Goal: Information Seeking & Learning: Find specific fact

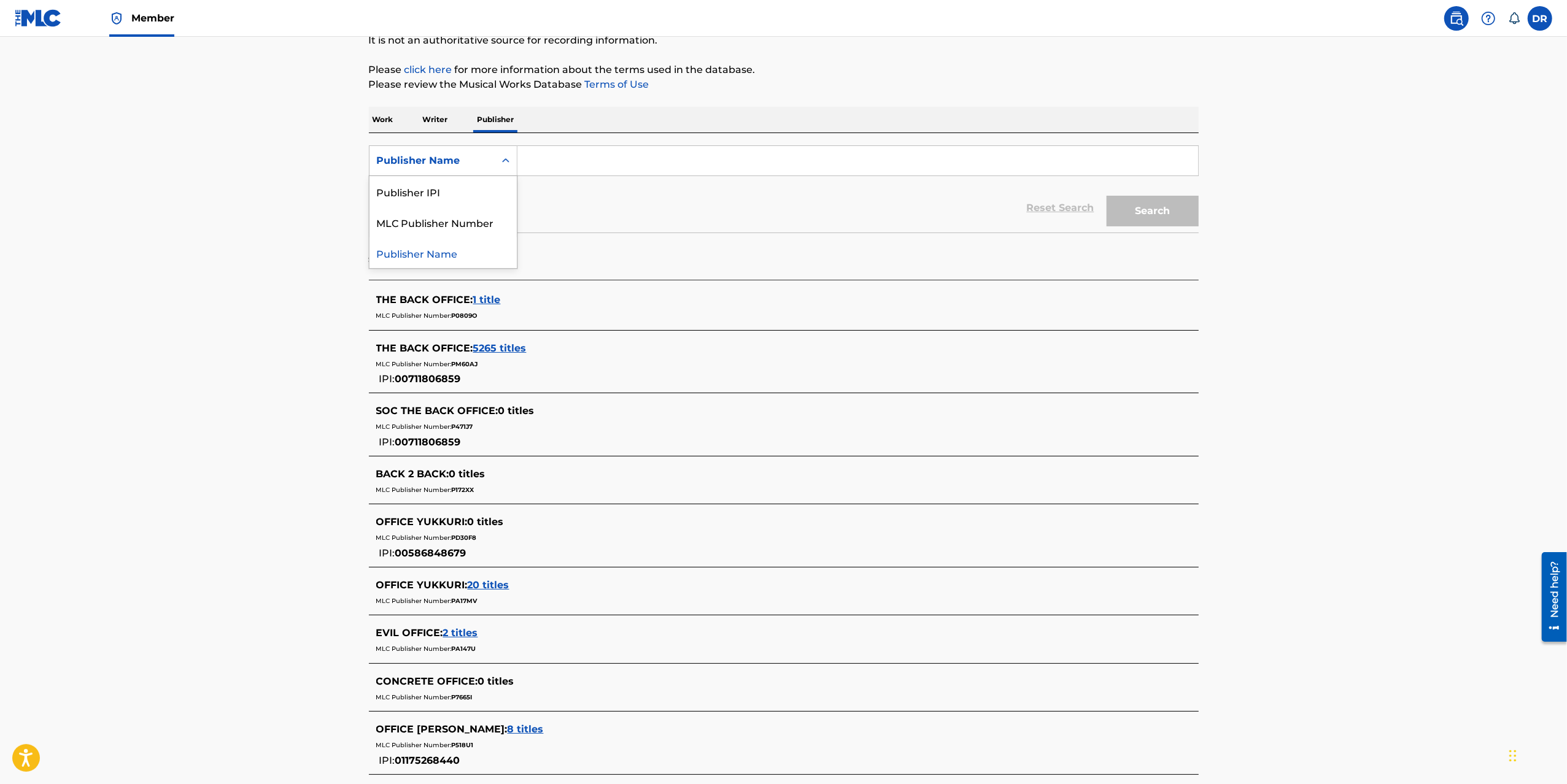
click at [451, 154] on div "Publisher Name" at bounding box center [432, 160] width 110 height 15
drag, startPoint x: 372, startPoint y: 122, endPoint x: 383, endPoint y: 122, distance: 11.0
click at [372, 122] on p "Work" at bounding box center [383, 119] width 28 height 25
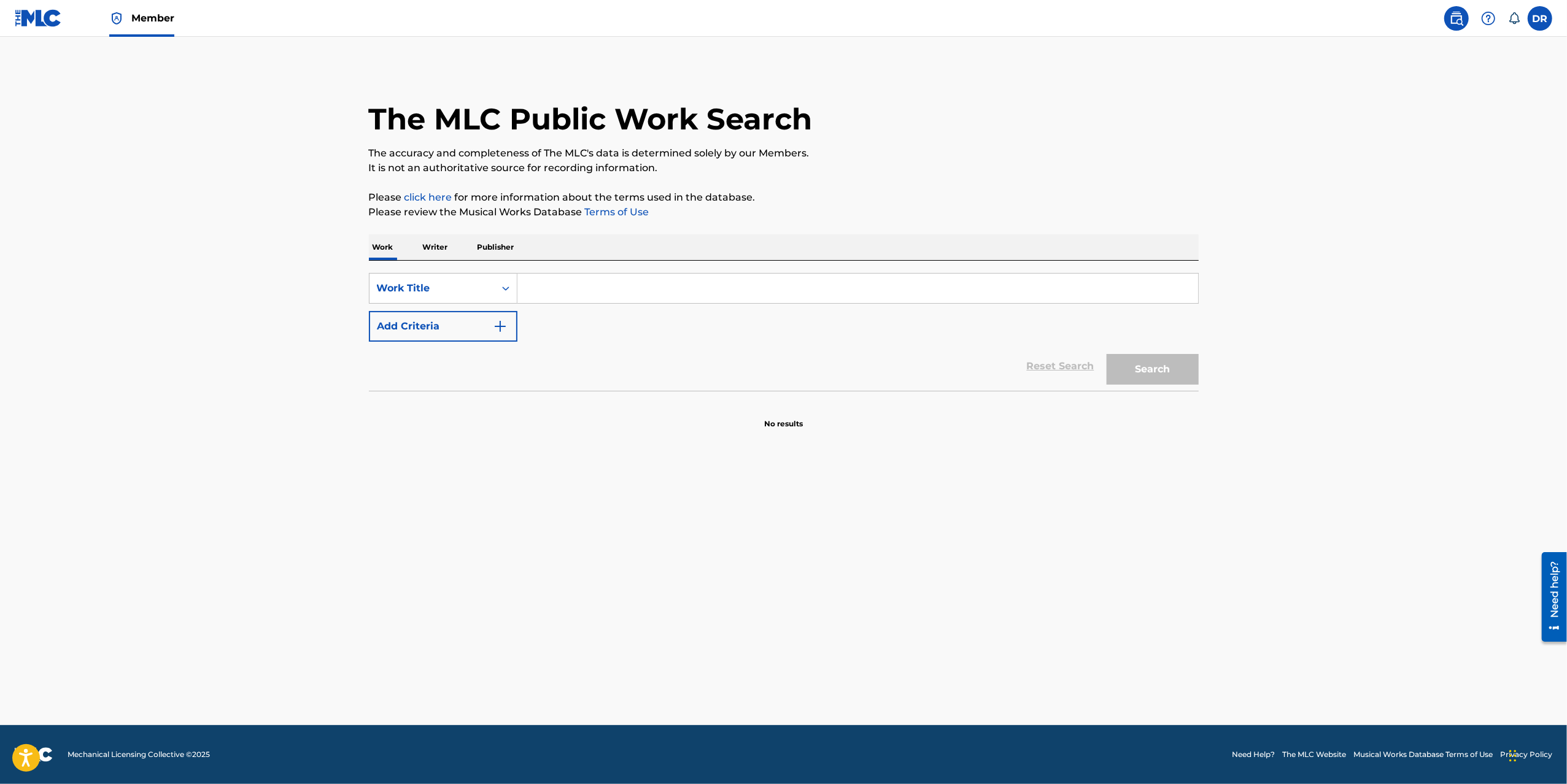
click at [538, 293] on input "Search Form" at bounding box center [857, 288] width 681 height 30
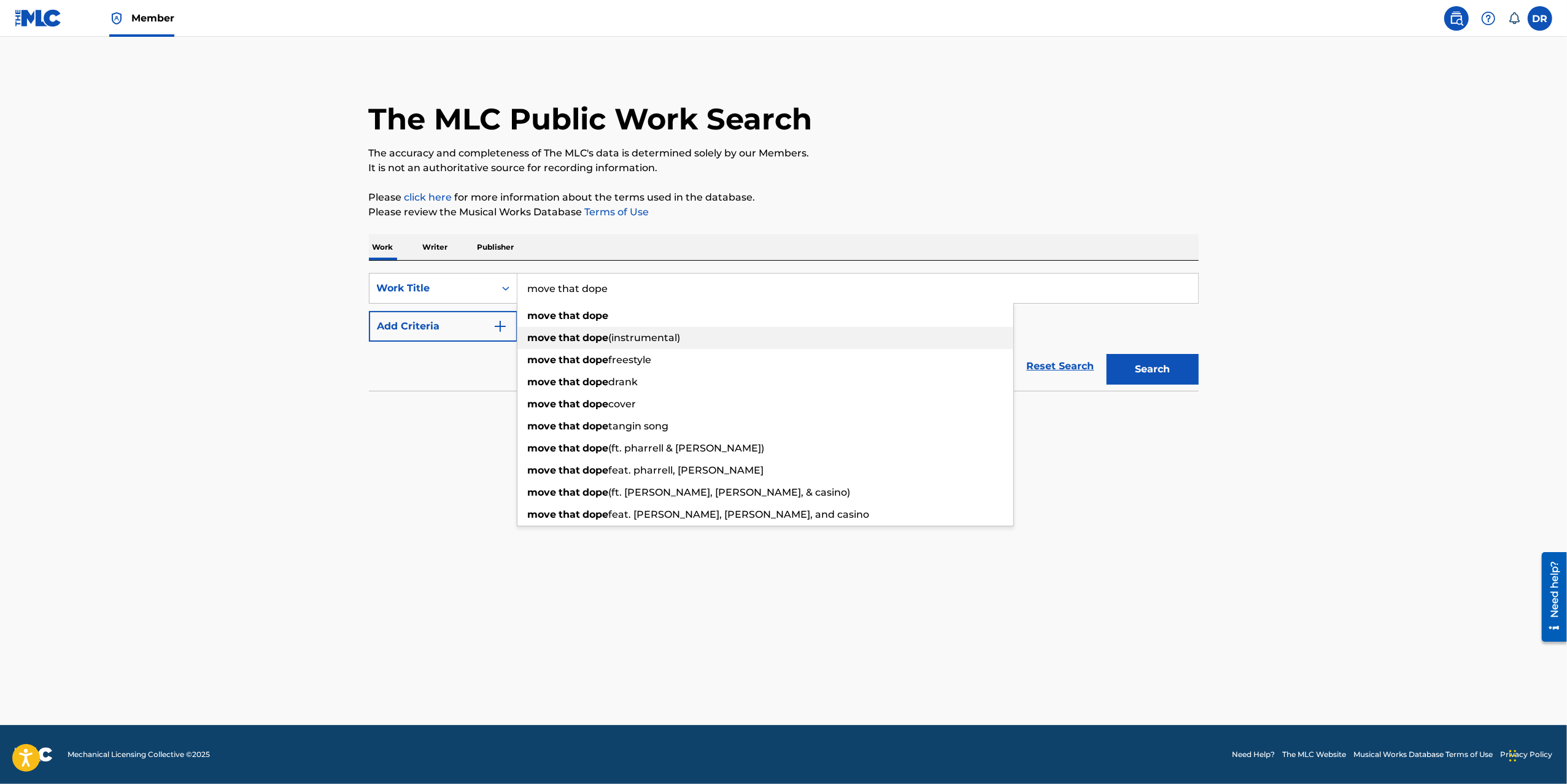
type input "move that dope"
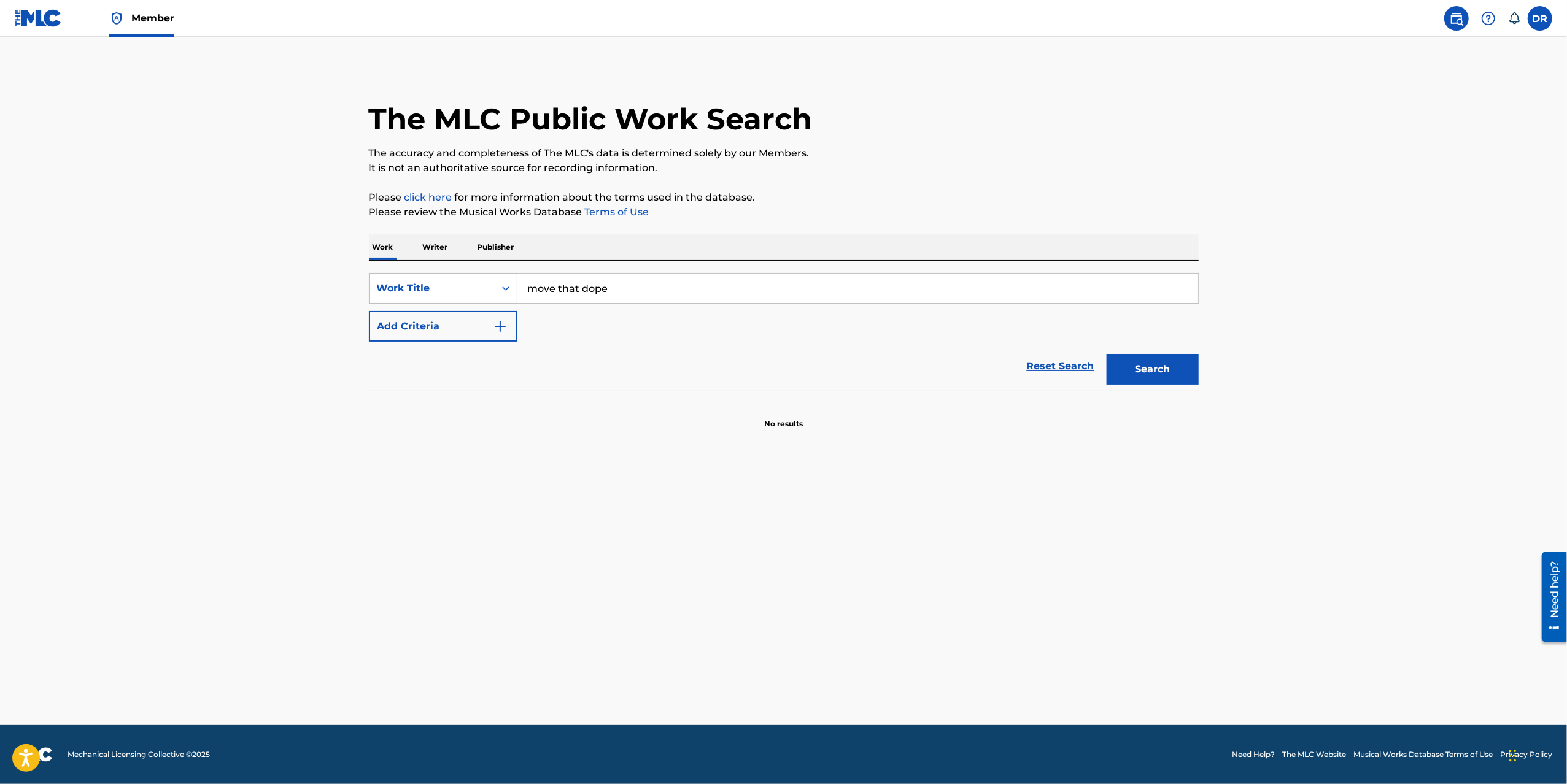
drag, startPoint x: 1318, startPoint y: 532, endPoint x: 1316, endPoint y: 505, distance: 27.1
click at [1318, 523] on main "The MLC Public Work Search The accuracy and completeness of The MLC's data is d…" at bounding box center [784, 381] width 1567 height 689
click at [1161, 359] on button "Search" at bounding box center [1152, 369] width 92 height 31
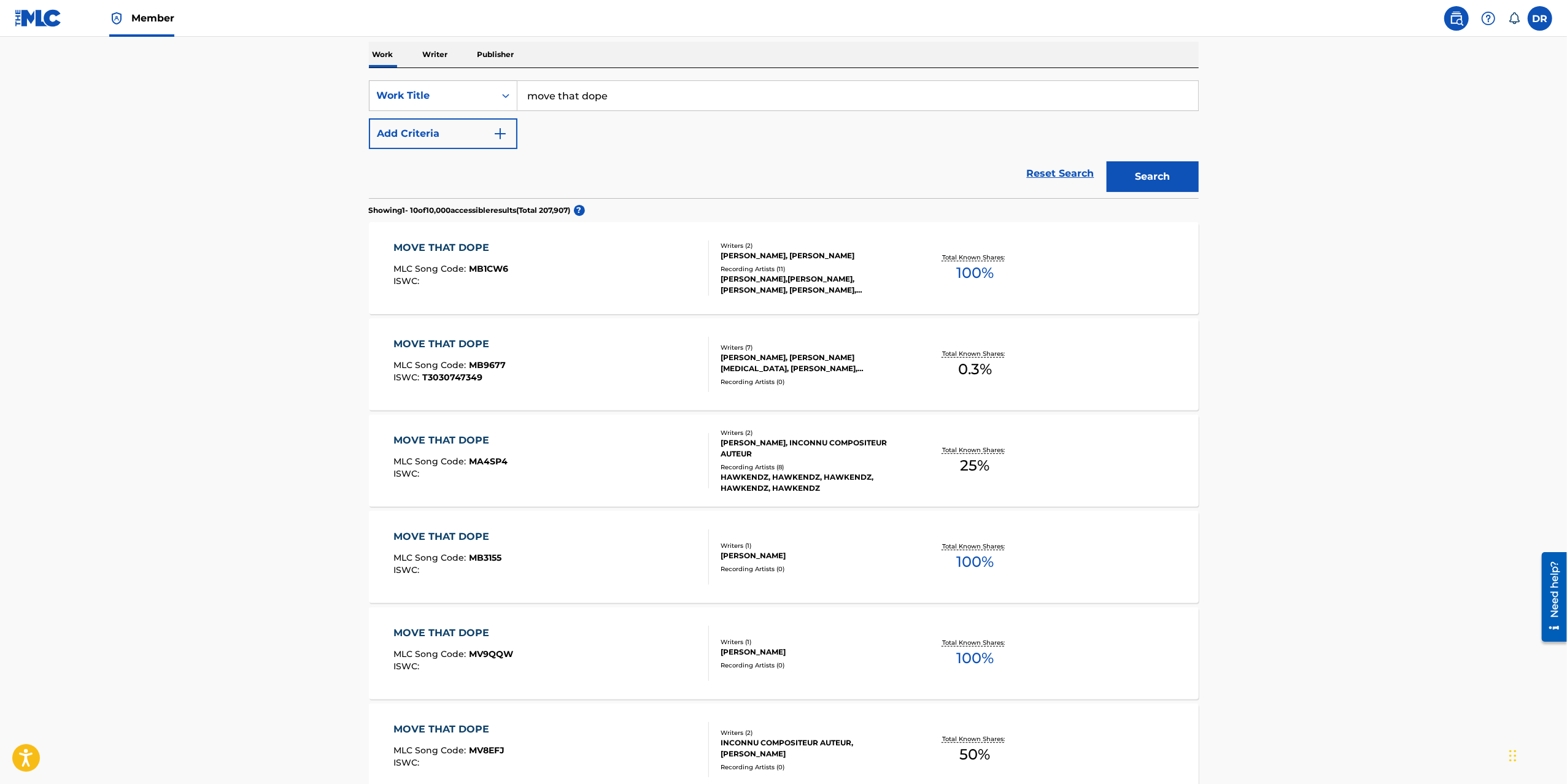
scroll to position [166, 0]
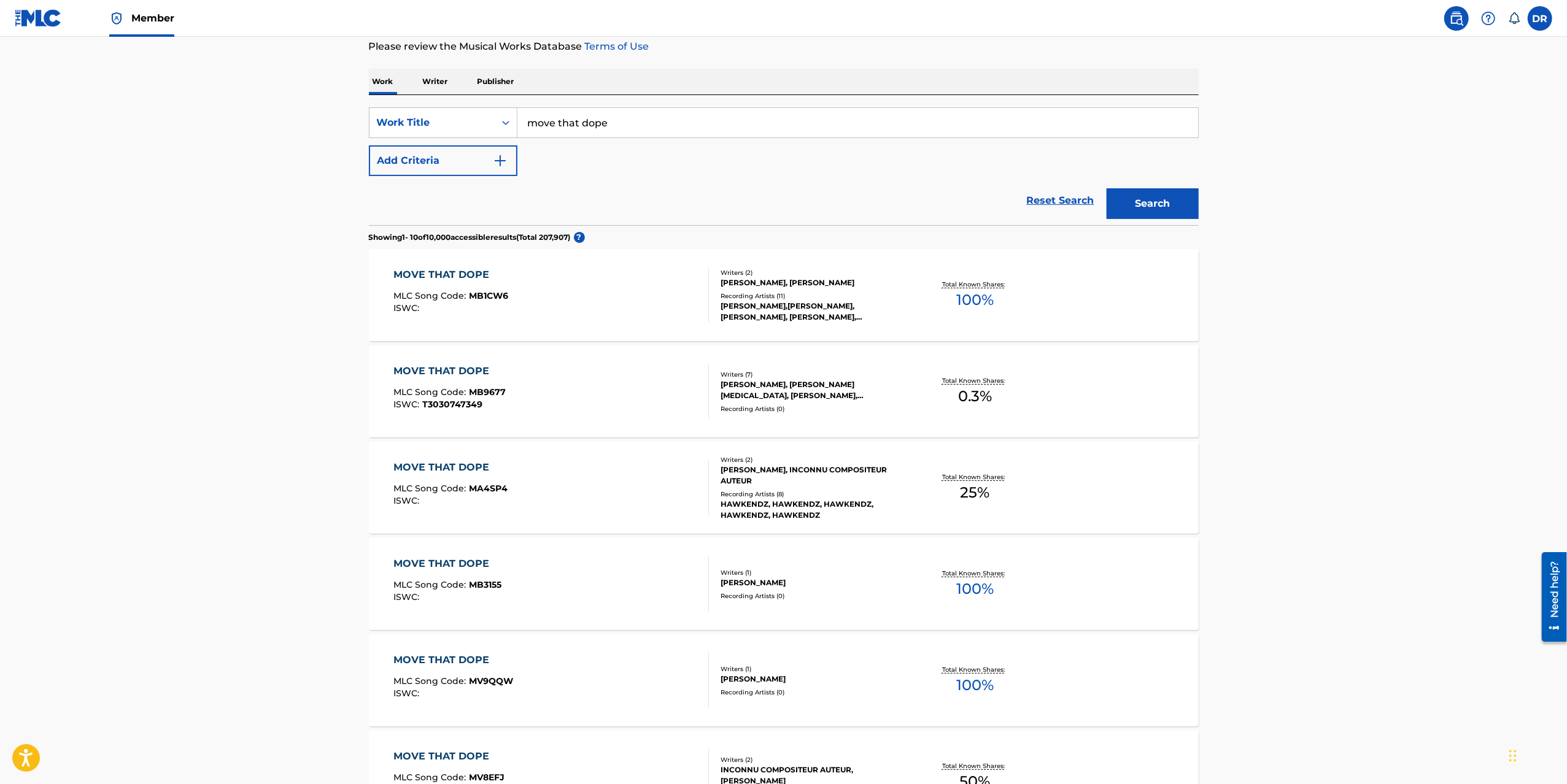
click at [464, 159] on button "Add Criteria" at bounding box center [443, 160] width 148 height 31
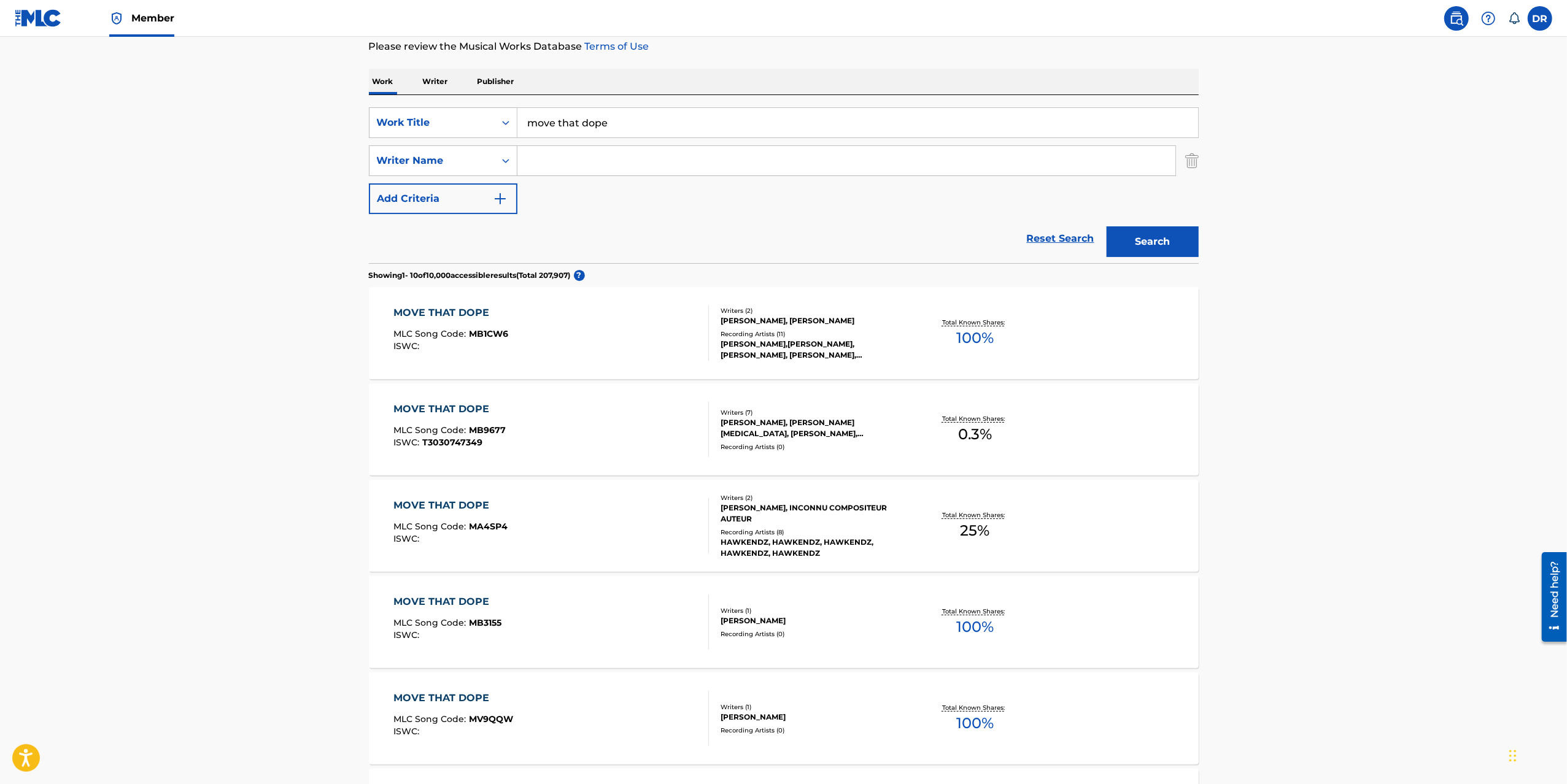
click at [538, 159] on input "Search Form" at bounding box center [846, 161] width 658 height 30
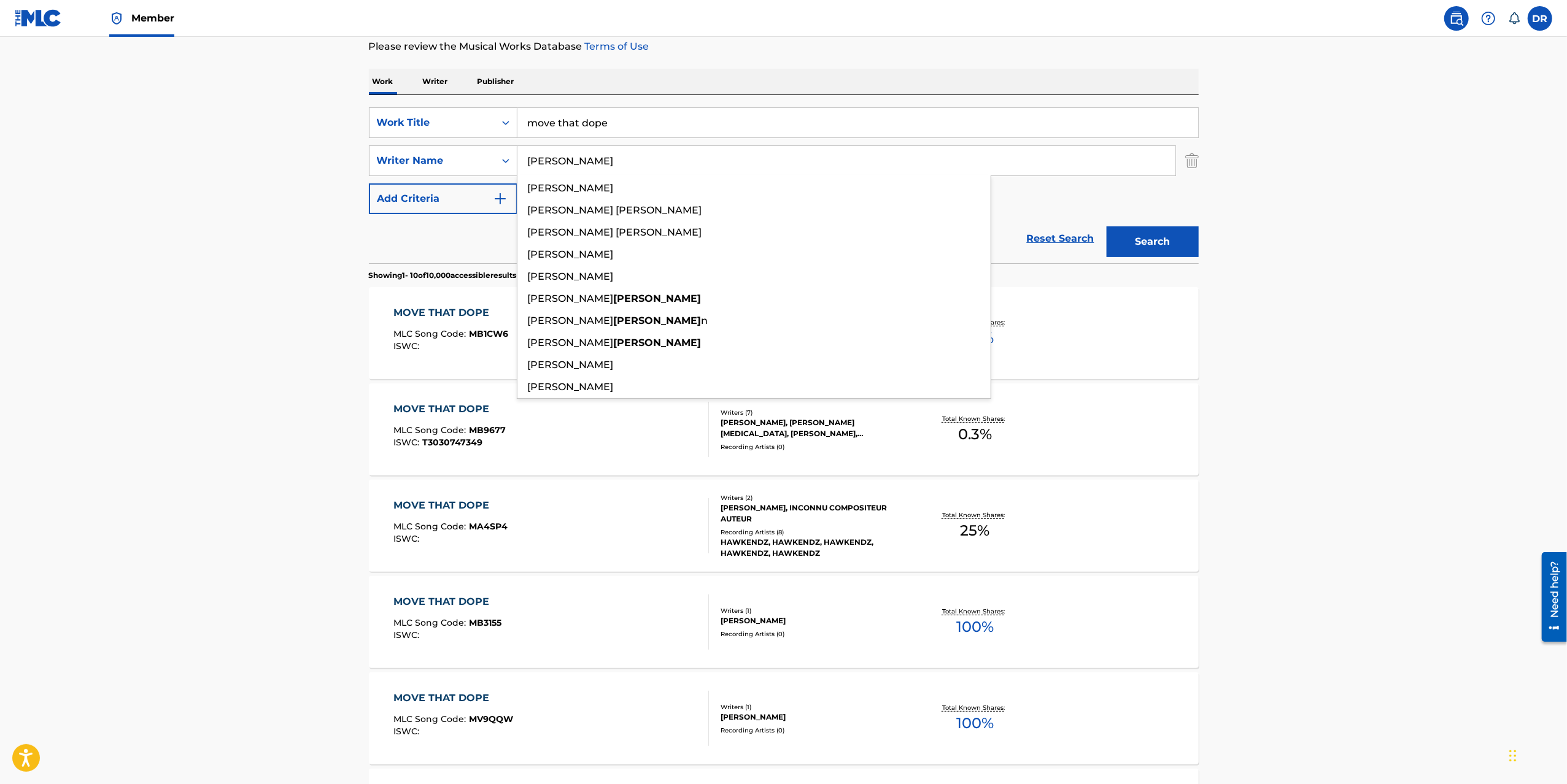
type input "wilburn"
click at [1107, 226] on button "Search" at bounding box center [1152, 241] width 92 height 31
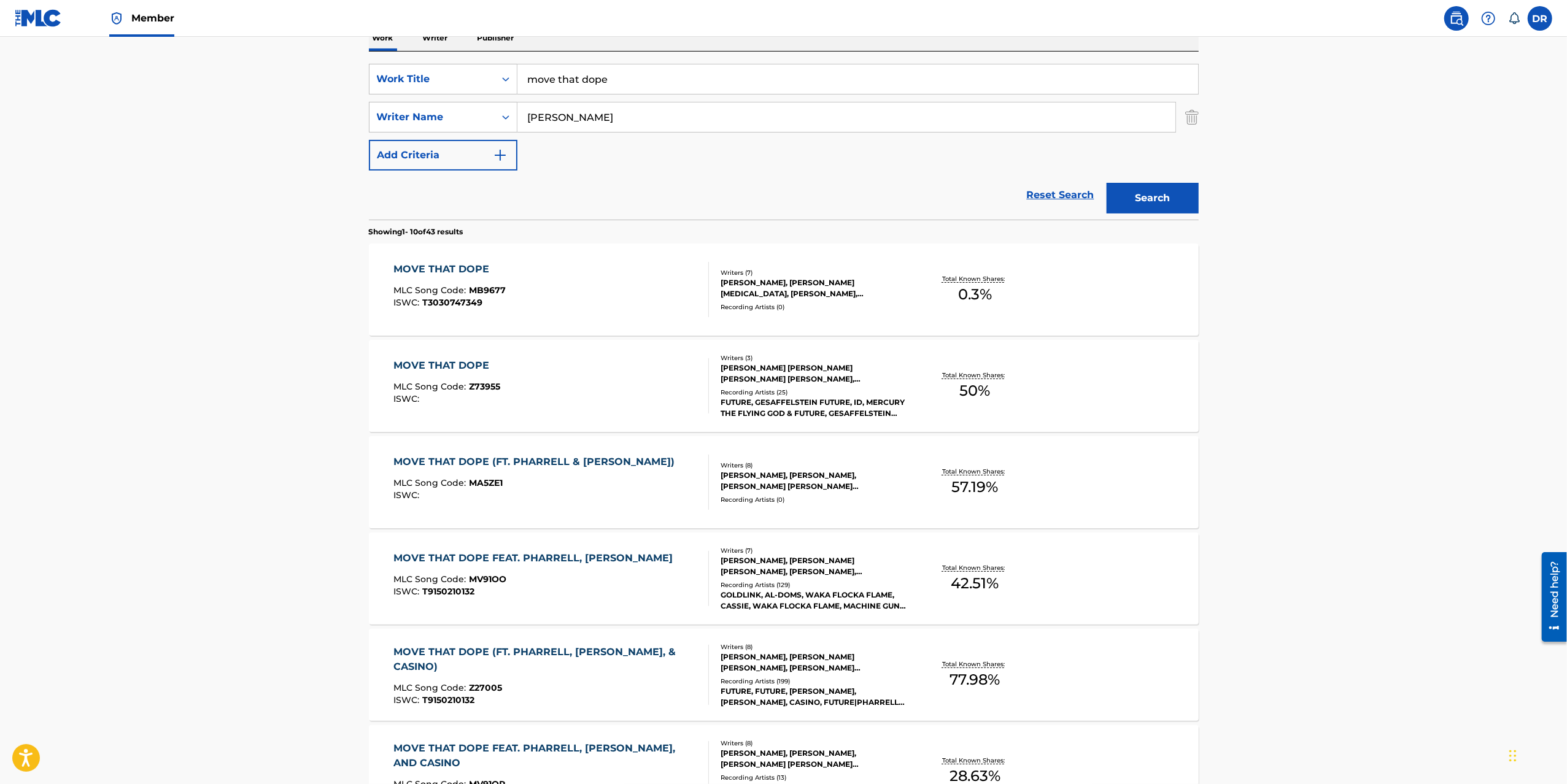
scroll to position [237, 0]
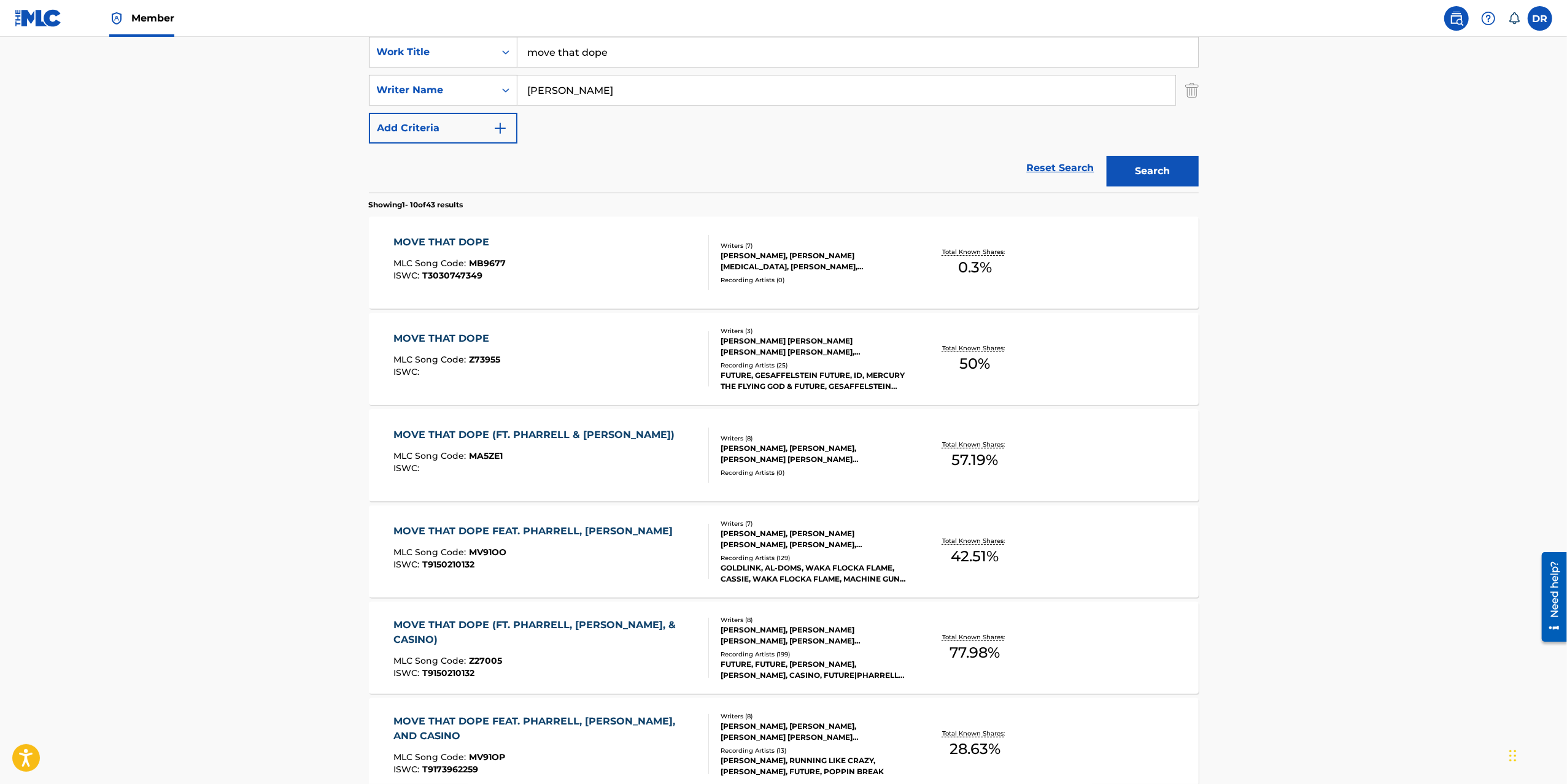
click at [440, 335] on div "MOVE THAT DOPE" at bounding box center [447, 338] width 107 height 15
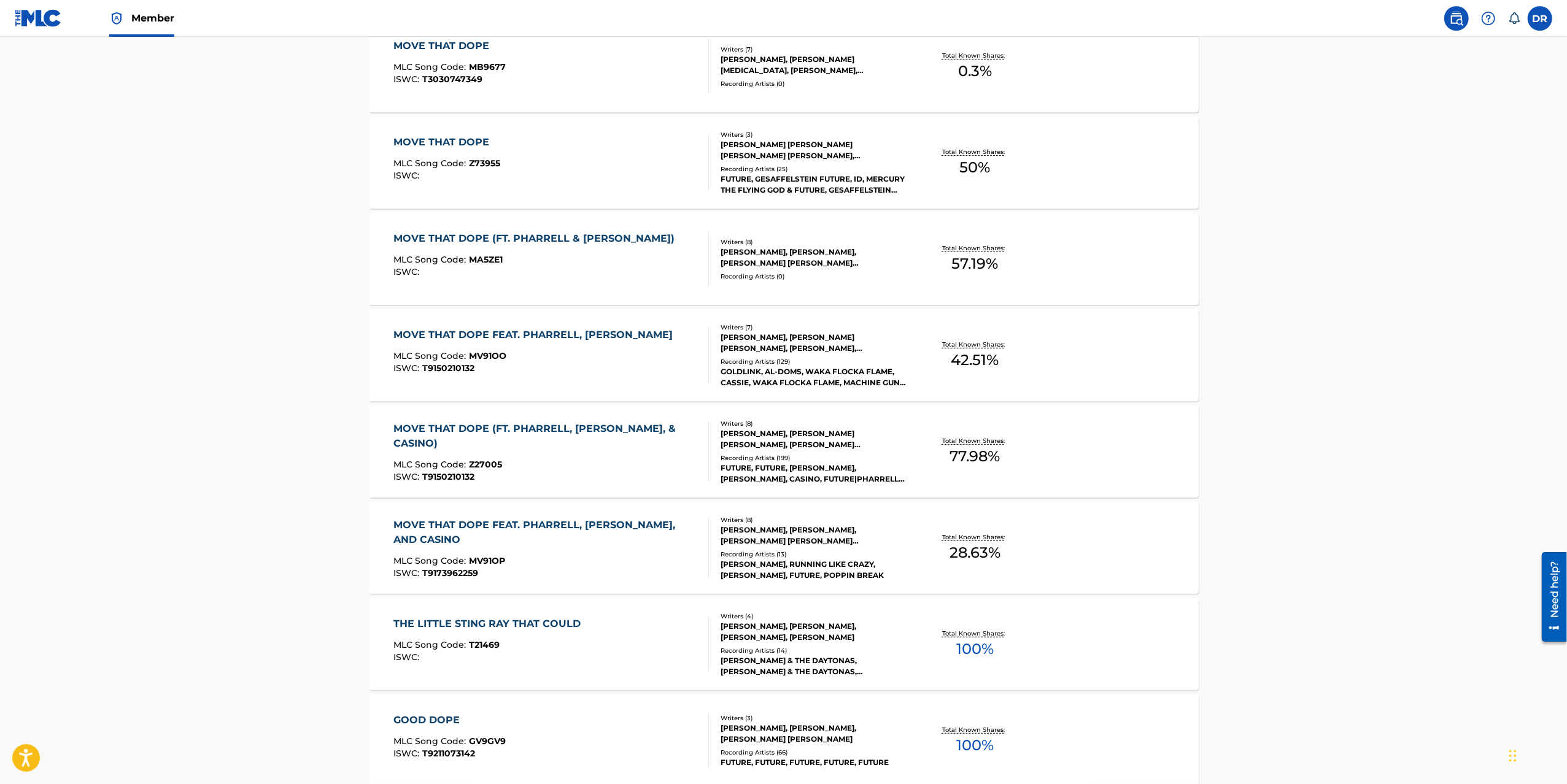
scroll to position [441, 0]
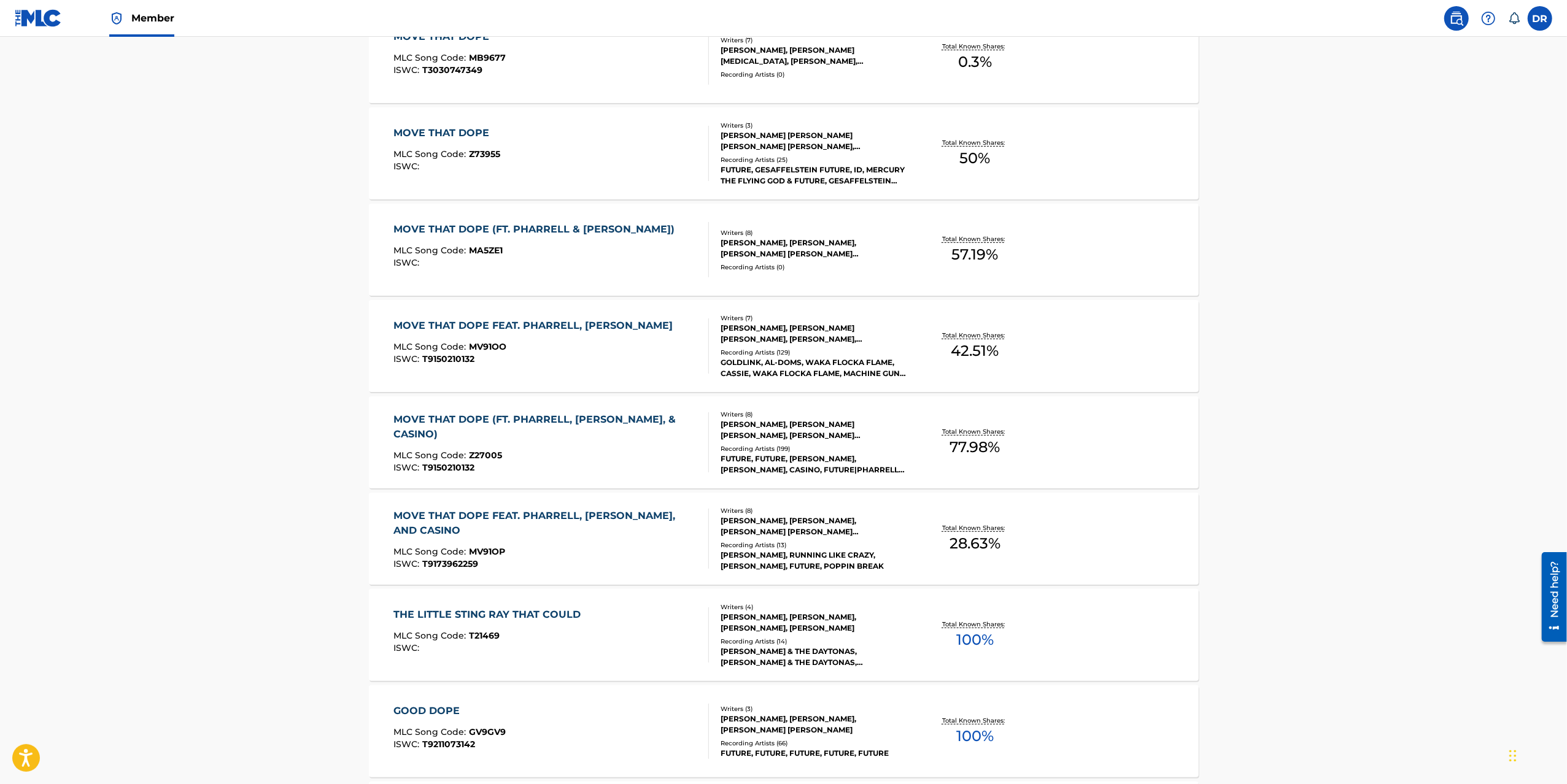
click at [521, 420] on div "MOVE THAT DOPE (FT. PHARRELL, [PERSON_NAME], & CASINO)" at bounding box center [546, 427] width 305 height 30
click at [520, 514] on div "MOVE THAT DOPE FEAT. PHARRELL, PUSHA T, AND CASINO" at bounding box center [546, 524] width 305 height 30
click at [456, 129] on div "MOVE THAT DOPE" at bounding box center [447, 133] width 107 height 15
click at [509, 417] on div "MOVE THAT DOPE (FT. PHARRELL, [PERSON_NAME], & CASINO)" at bounding box center [546, 427] width 305 height 30
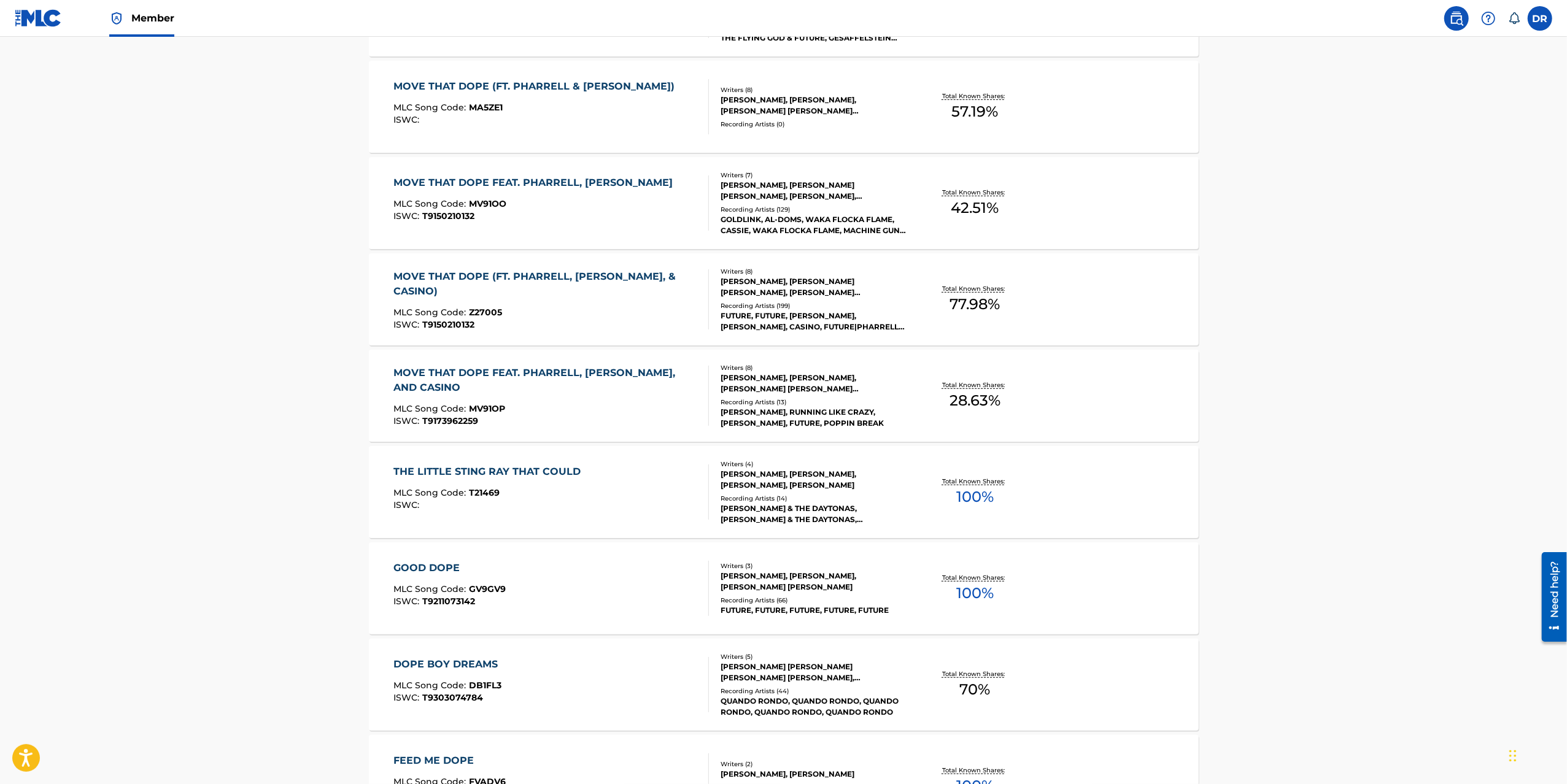
scroll to position [640, 0]
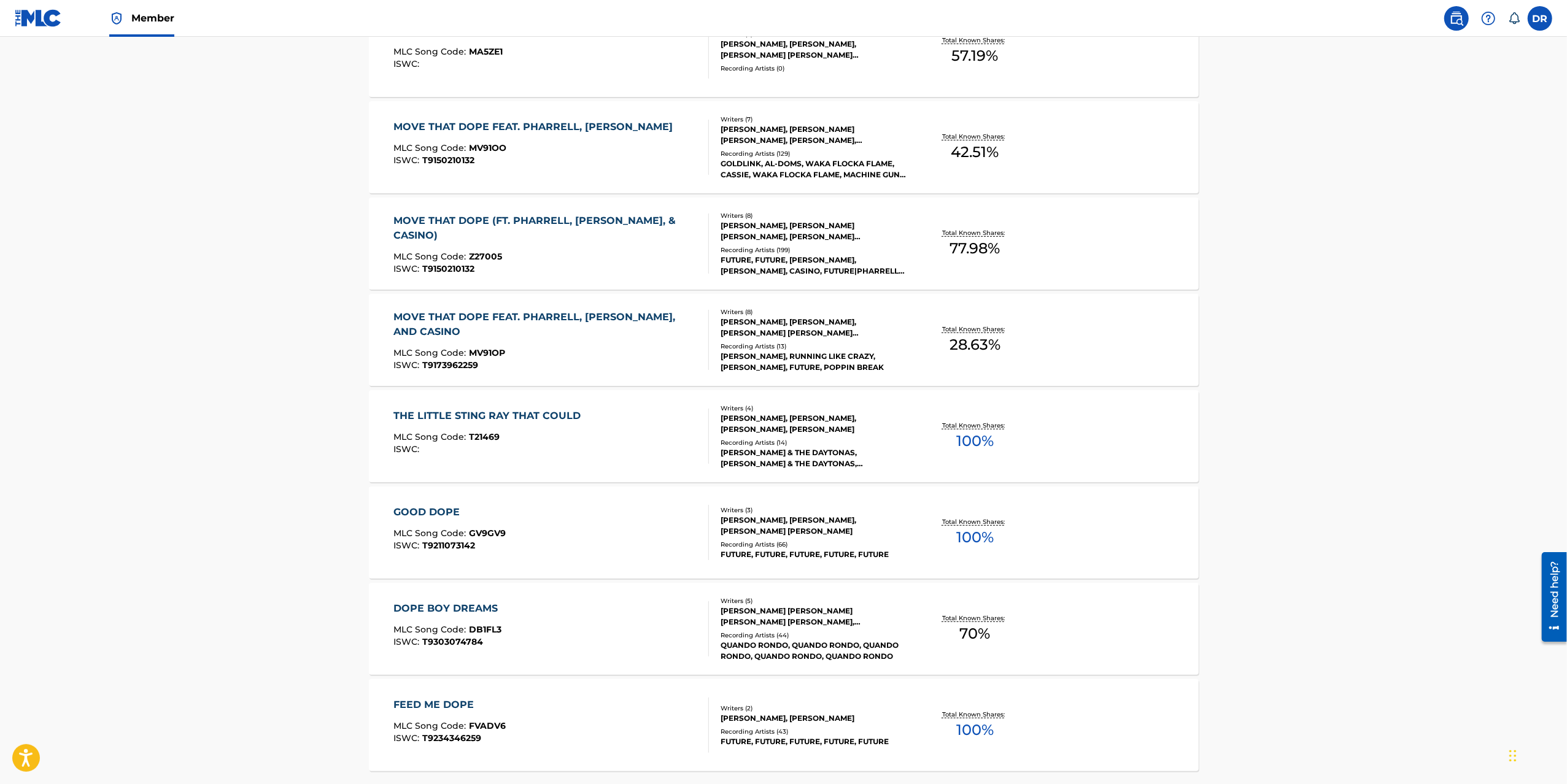
click at [1339, 213] on main "The MLC Public Work Search The accuracy and completeness of The MLC's data is d…" at bounding box center [784, 118] width 1567 height 1444
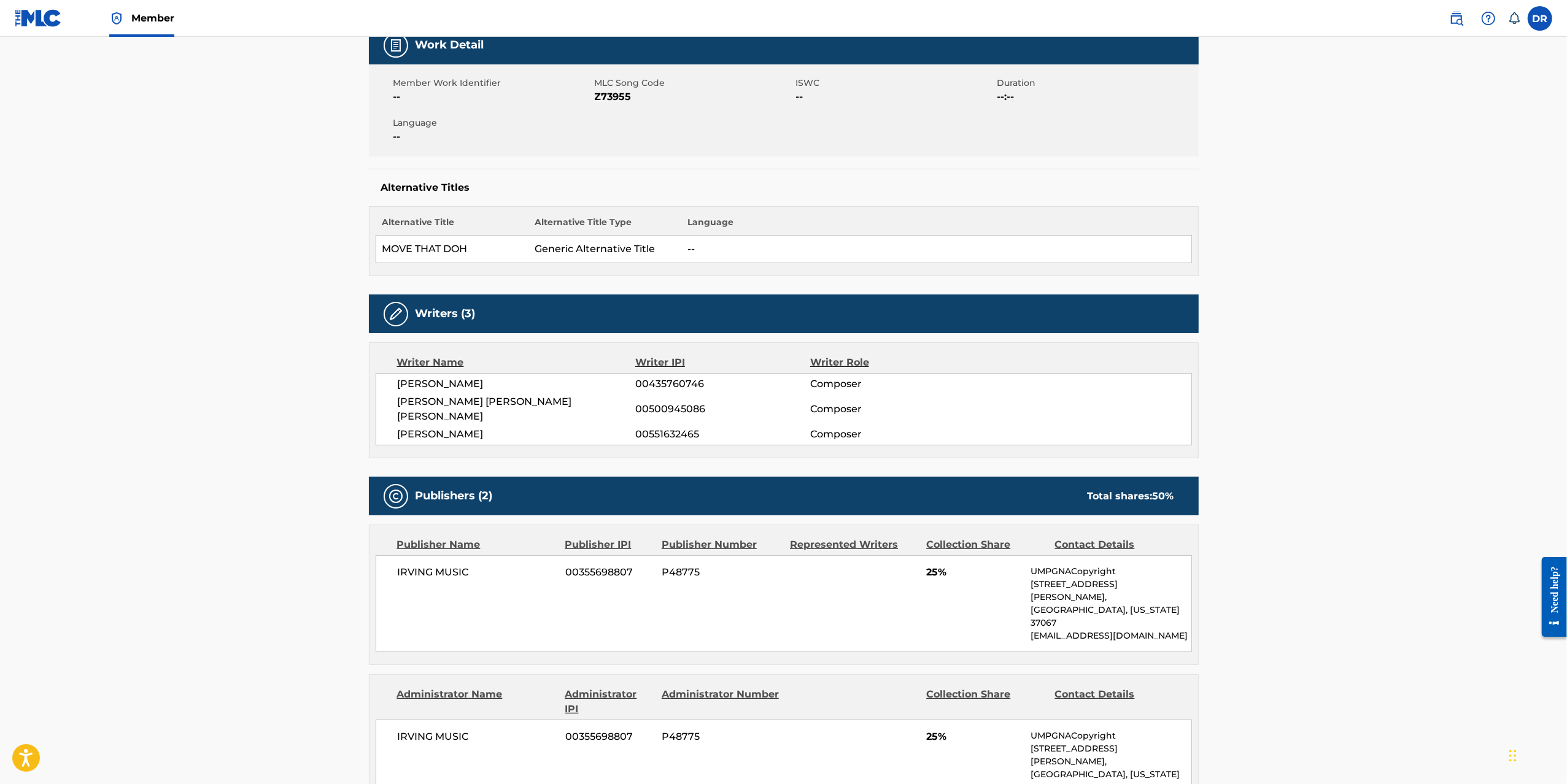
scroll to position [201, 0]
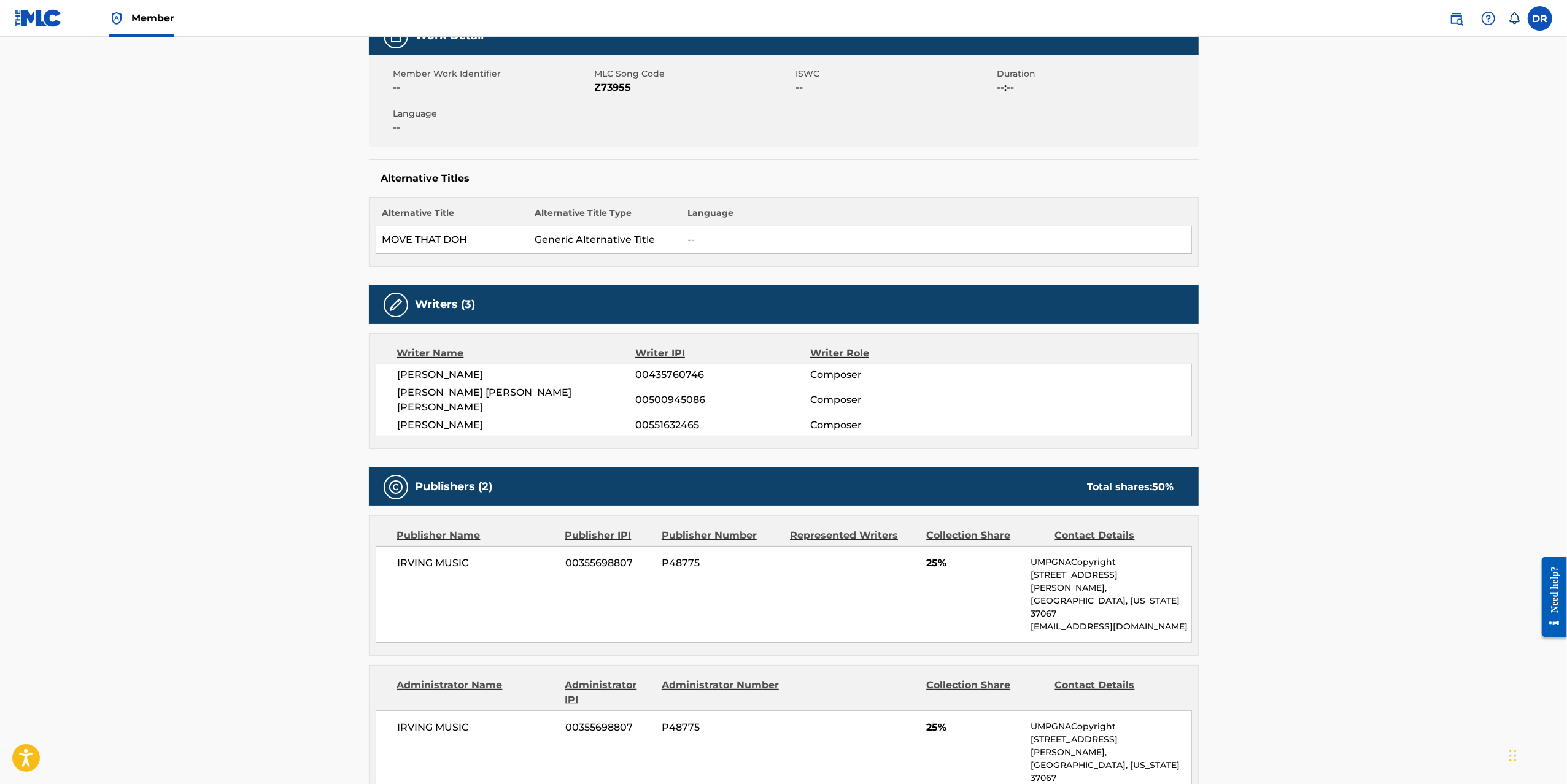
click at [278, 298] on main "Copy work link MOVE THAT DOPE Work Detail Member Work Identifier -- MLC Song Co…" at bounding box center [784, 650] width 1567 height 1629
click at [1415, 238] on main "Copy work link MOVE THAT DOPE Work Detail Member Work Identifier -- MLC Song Co…" at bounding box center [784, 650] width 1567 height 1629
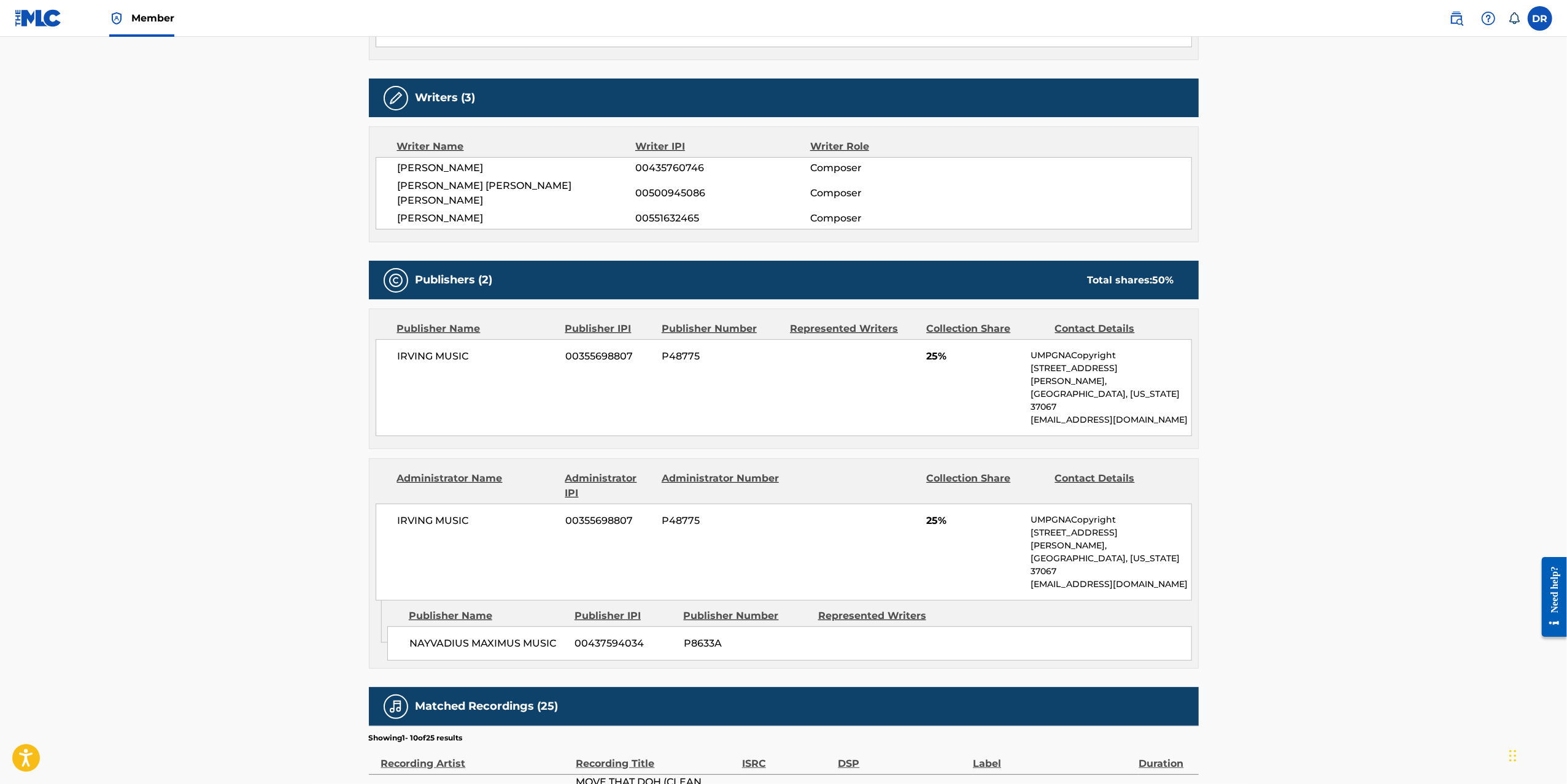
scroll to position [260, 0]
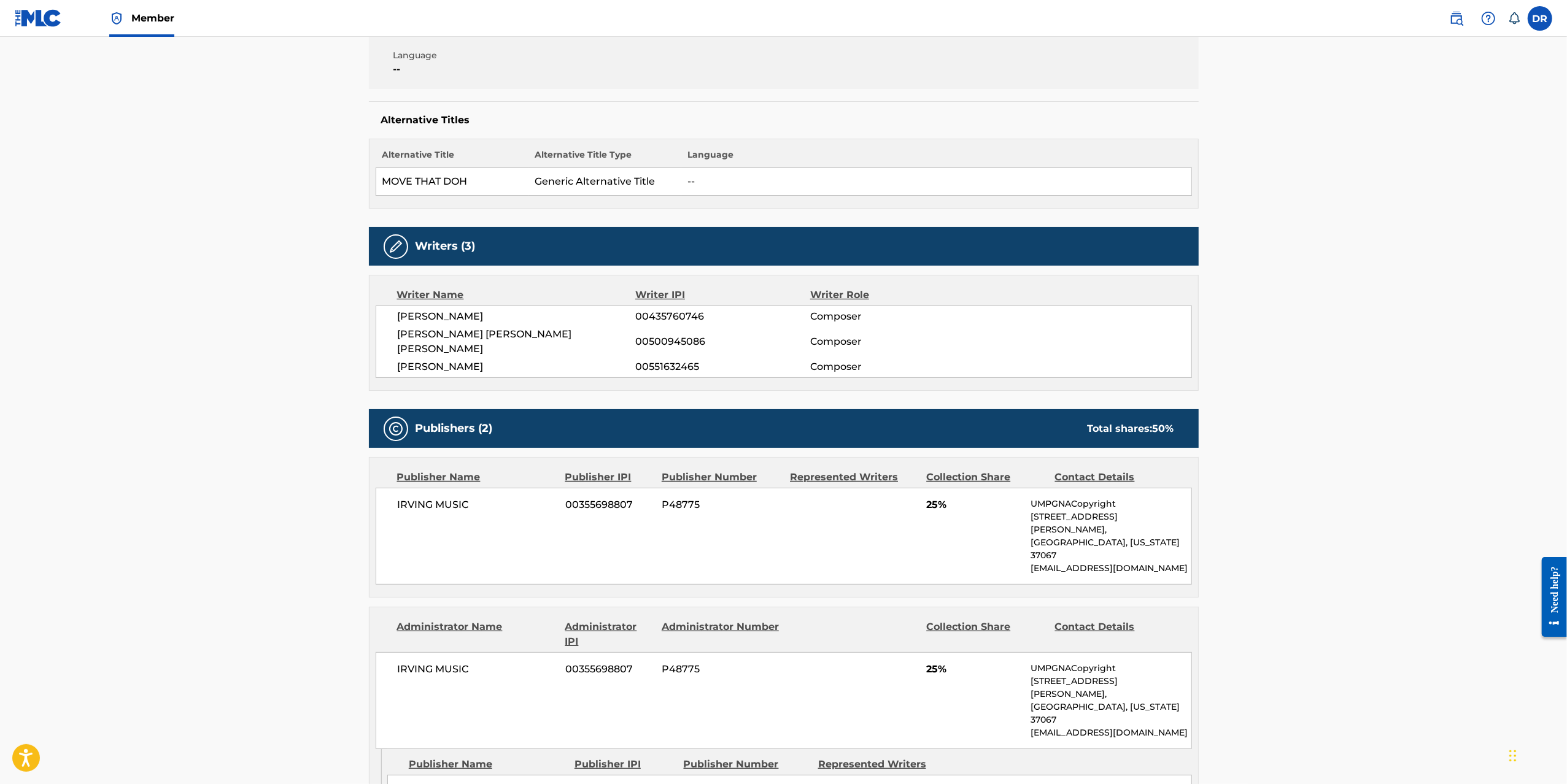
click at [263, 345] on main "Copy work link MOVE THAT DOPE Work Detail Member Work Identifier -- MLC Song Co…" at bounding box center [784, 591] width 1567 height 1629
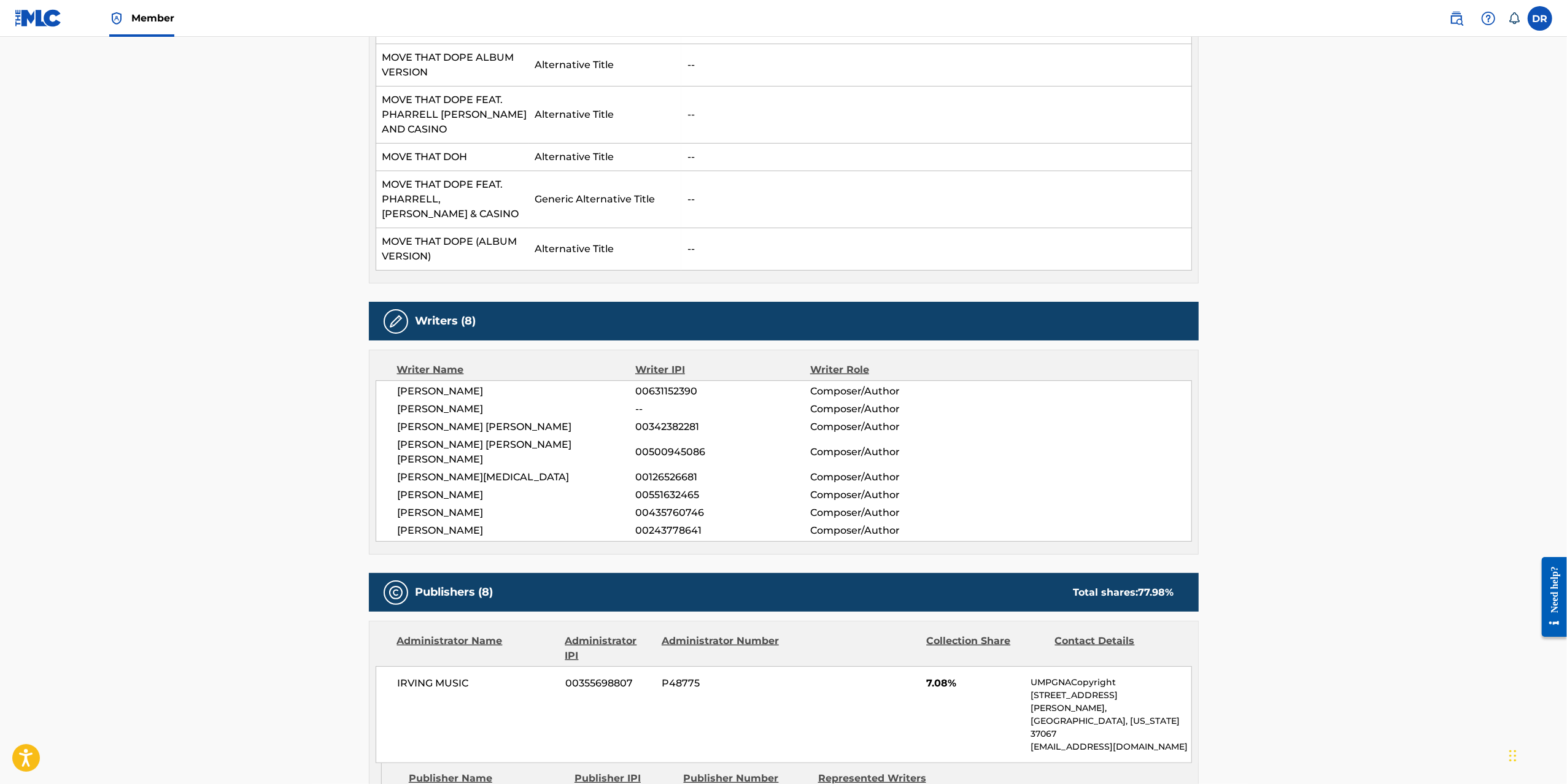
scroll to position [460, 0]
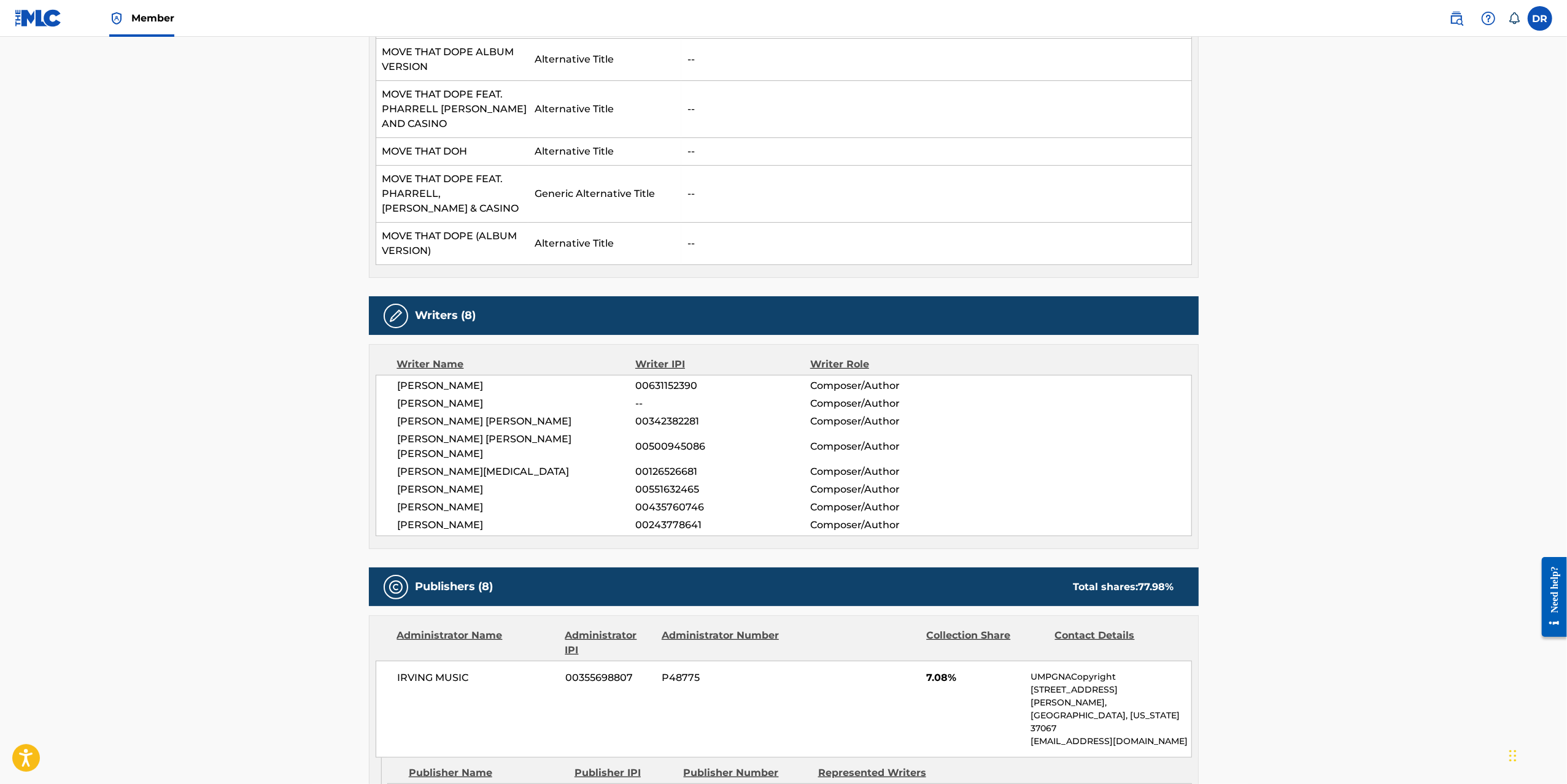
click at [435, 402] on span "[PERSON_NAME]" at bounding box center [517, 403] width 238 height 15
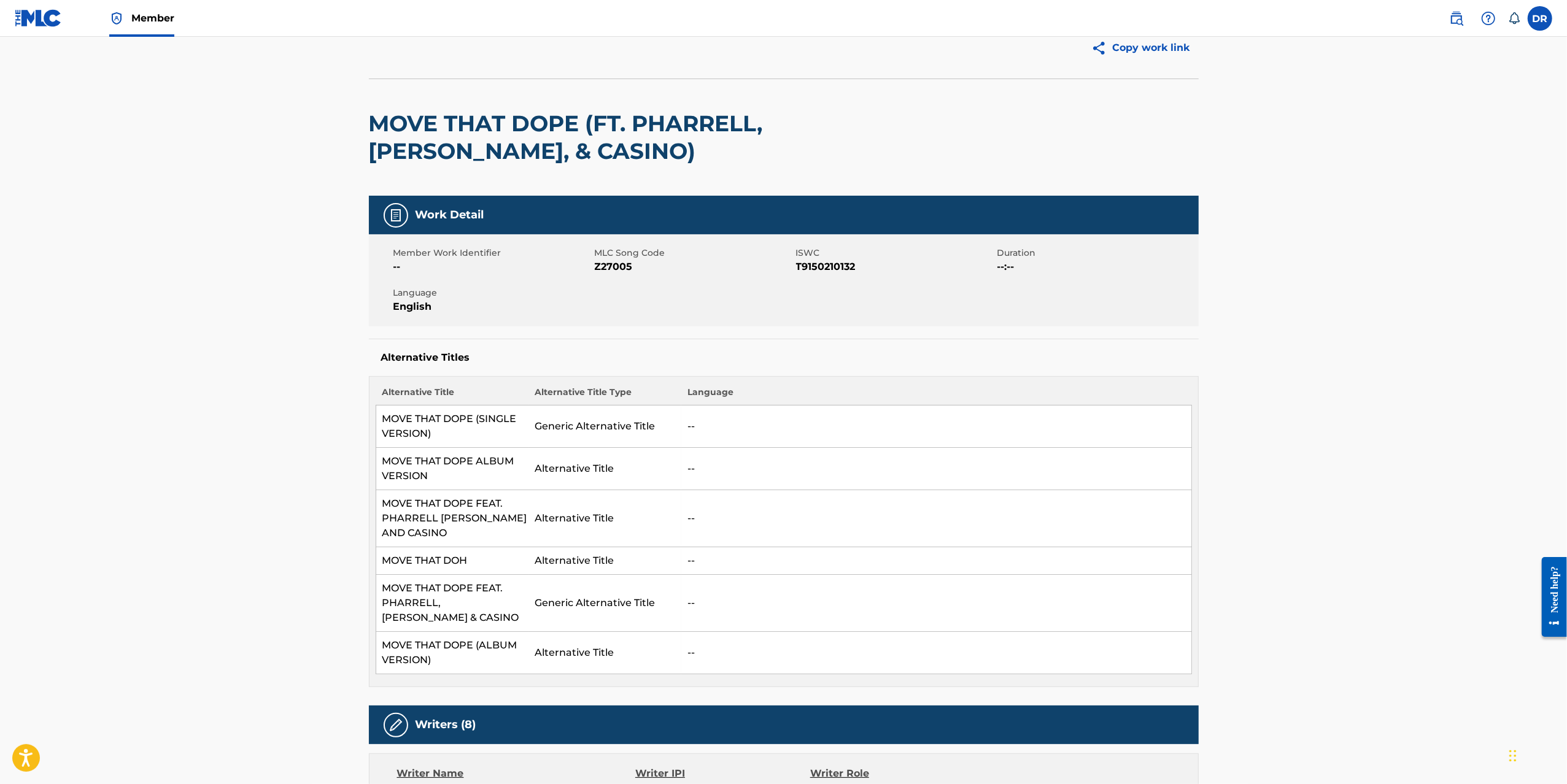
scroll to position [0, 0]
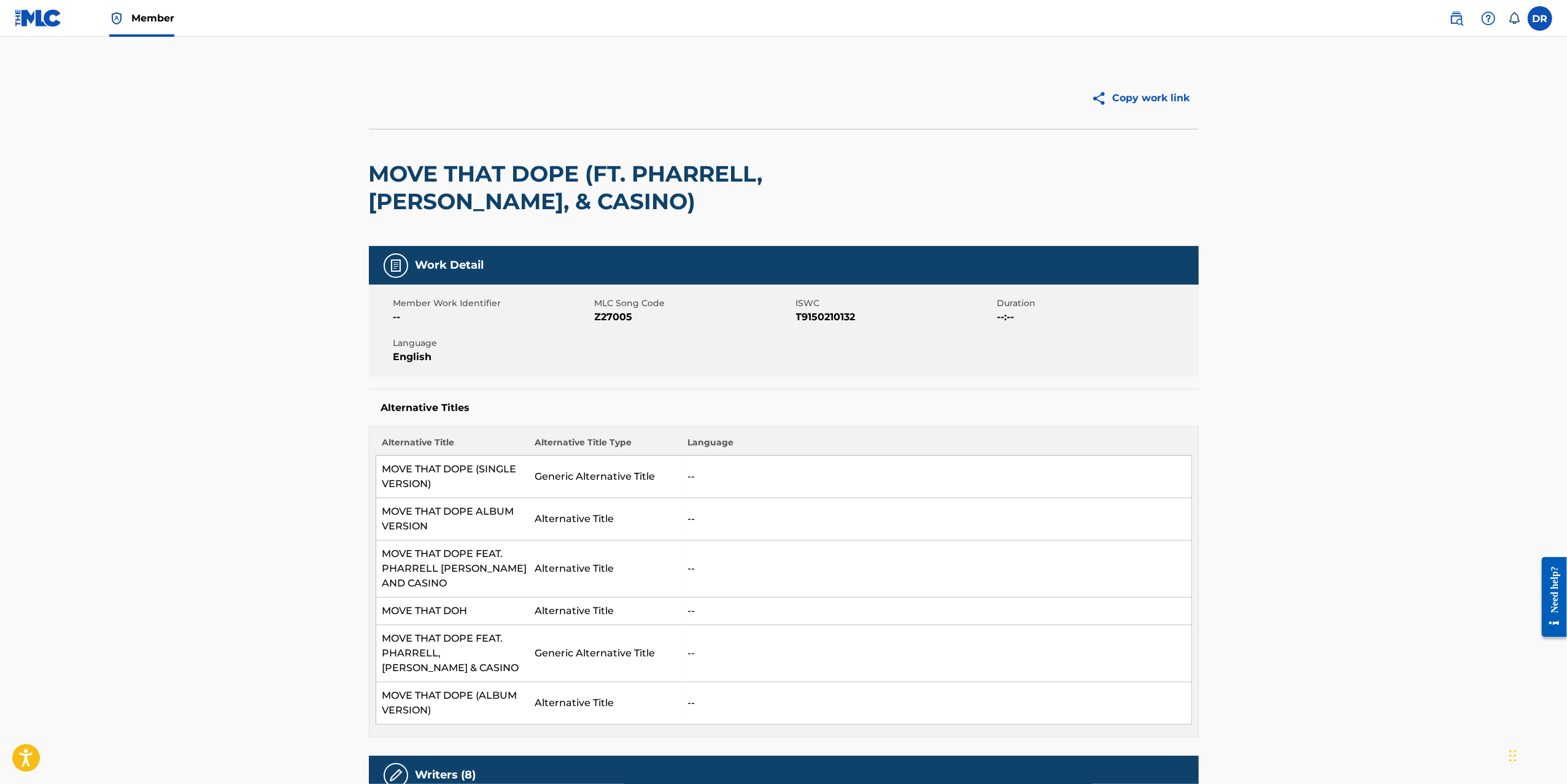
click at [609, 317] on span "Z27005" at bounding box center [694, 317] width 198 height 15
copy span "Z27005"
